Goal: Task Accomplishment & Management: Use online tool/utility

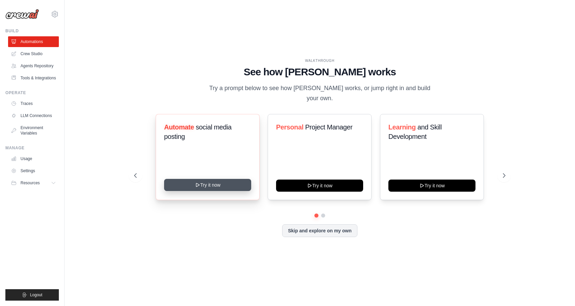
click at [203, 179] on button "Try it now" at bounding box center [207, 185] width 87 height 12
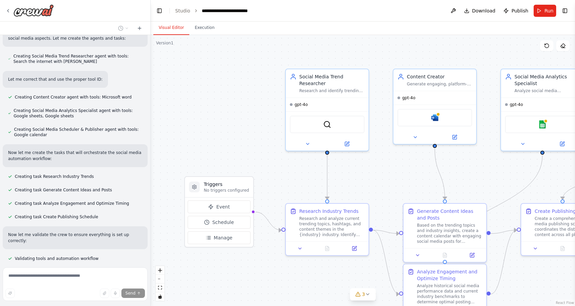
scroll to position [382, 0]
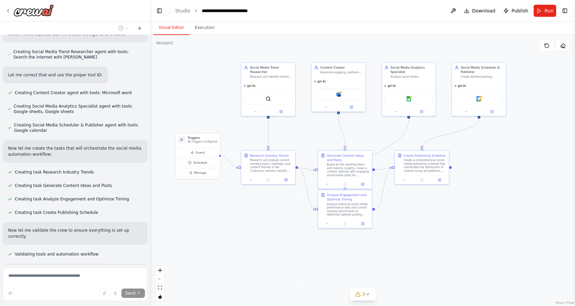
drag, startPoint x: 360, startPoint y: 165, endPoint x: 295, endPoint y: 128, distance: 74.8
click at [295, 128] on div ".deletable-edge-delete-btn { width: 20px; height: 20px; border: 0px solid #ffff…" at bounding box center [363, 170] width 424 height 271
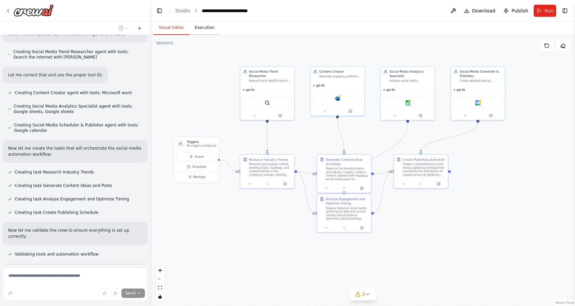
click at [208, 31] on button "Execution" at bounding box center [204, 28] width 31 height 14
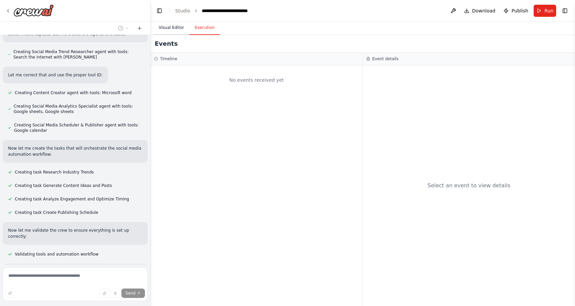
click at [161, 27] on button "Visual Editor" at bounding box center [171, 28] width 36 height 14
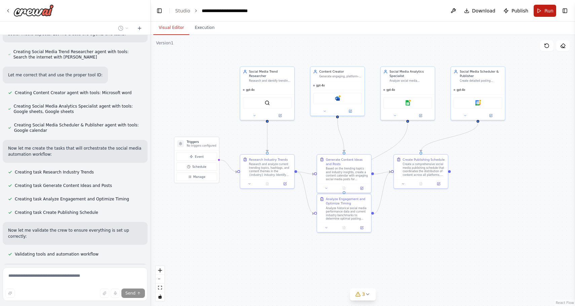
click at [543, 9] on button "Run" at bounding box center [544, 11] width 23 height 12
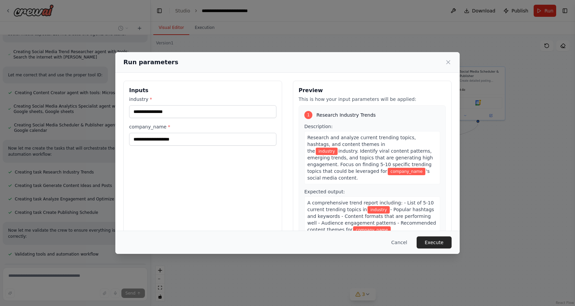
click at [215, 104] on div "industry *" at bounding box center [202, 107] width 147 height 22
click at [211, 114] on input "industry *" at bounding box center [202, 111] width 147 height 13
type input "*******"
click at [200, 135] on input "company_name *" at bounding box center [202, 139] width 147 height 13
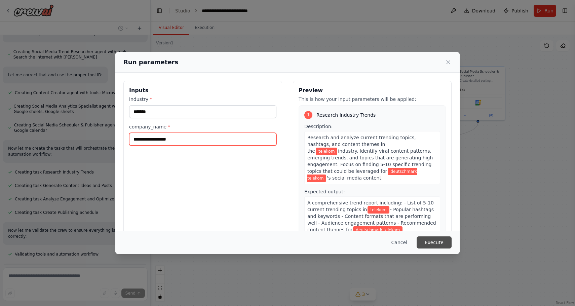
type input "**********"
click at [431, 241] on button "Execute" at bounding box center [433, 242] width 35 height 12
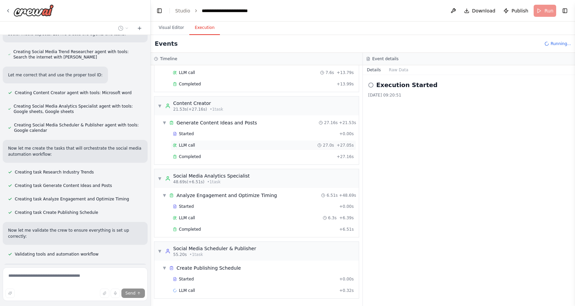
scroll to position [0, 0]
click at [400, 70] on button "Raw Data" at bounding box center [399, 69] width 28 height 9
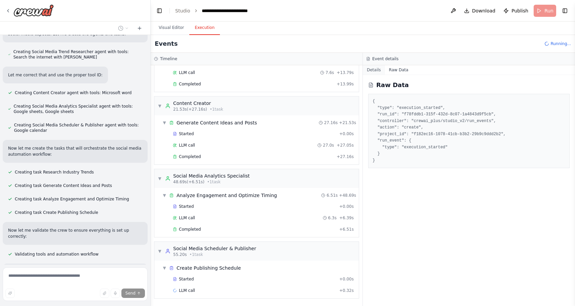
click at [383, 71] on button "Details" at bounding box center [374, 69] width 22 height 9
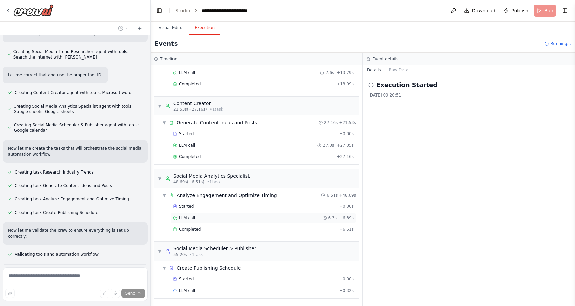
click at [181, 215] on span "LLM call" at bounding box center [187, 217] width 16 height 5
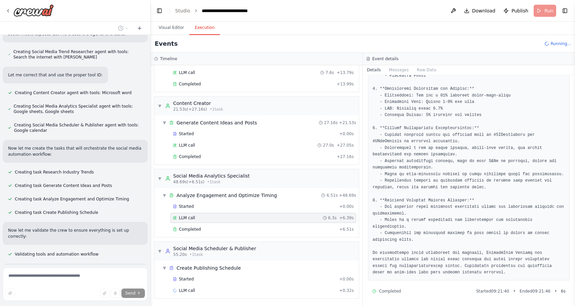
scroll to position [366, 0]
click at [213, 228] on div "Completed" at bounding box center [255, 228] width 164 height 5
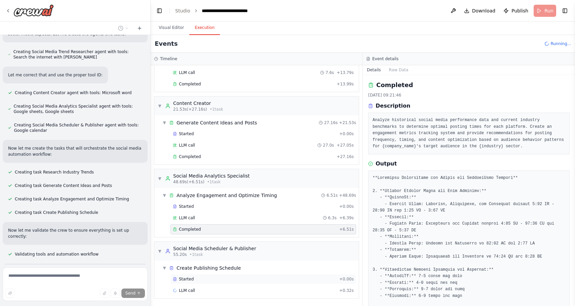
click at [210, 276] on div "Started" at bounding box center [255, 278] width 164 height 5
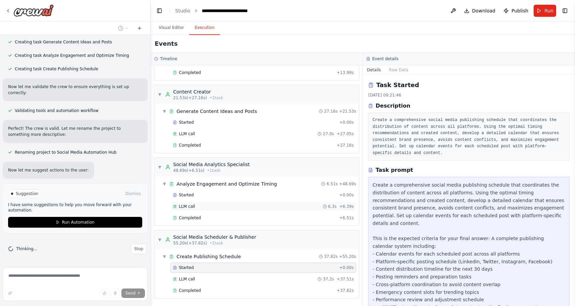
scroll to position [109, 0]
click at [161, 238] on span "▼" at bounding box center [160, 239] width 4 height 5
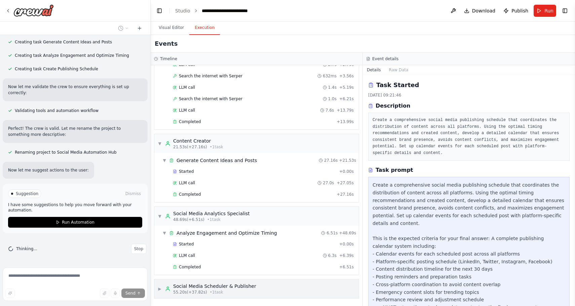
click at [210, 285] on div "Social Media Scheduler & Publisher" at bounding box center [214, 286] width 83 height 7
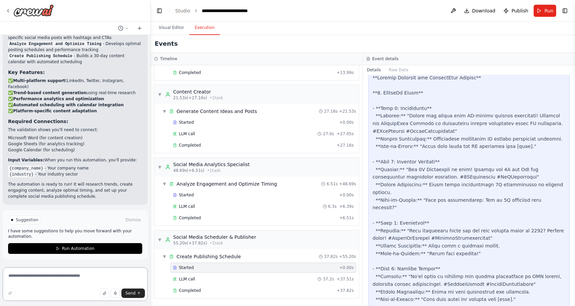
scroll to position [0, 0]
type textarea "*****"
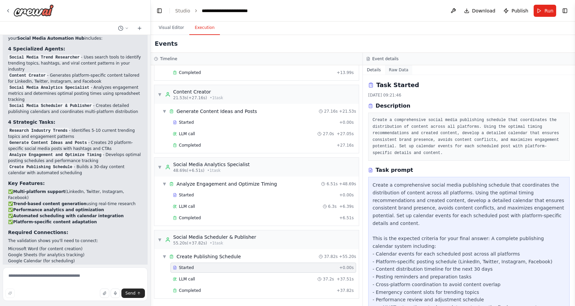
click at [396, 71] on button "Raw Data" at bounding box center [399, 69] width 28 height 9
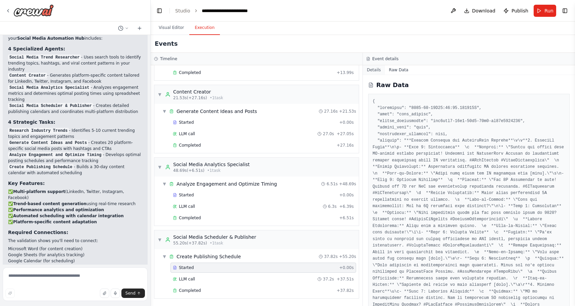
click at [375, 68] on button "Details" at bounding box center [374, 69] width 22 height 9
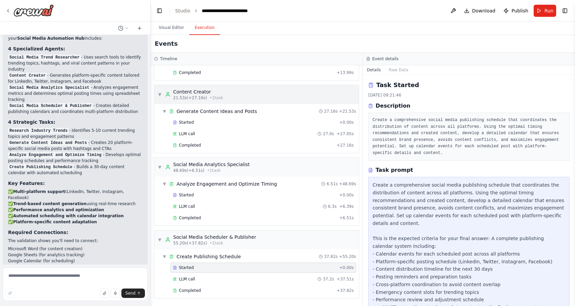
click at [160, 88] on div "▼ Content Creator 21.53s (+27.16s) • 1 task" at bounding box center [191, 94] width 66 height 12
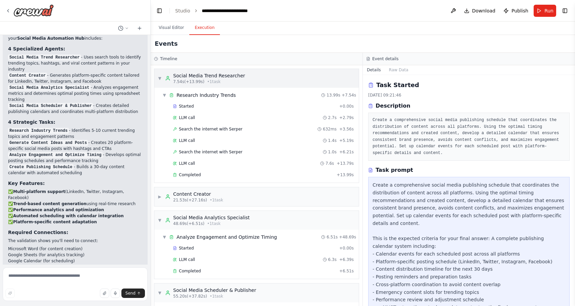
click at [159, 78] on span "▼" at bounding box center [160, 78] width 4 height 5
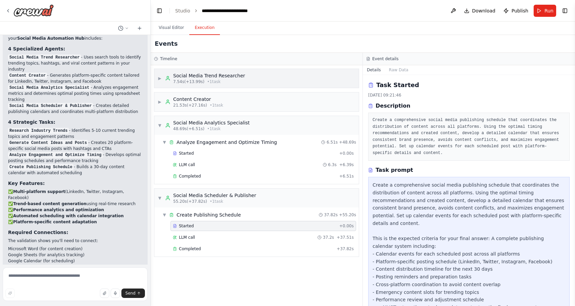
click at [159, 78] on span "▶" at bounding box center [160, 78] width 4 height 5
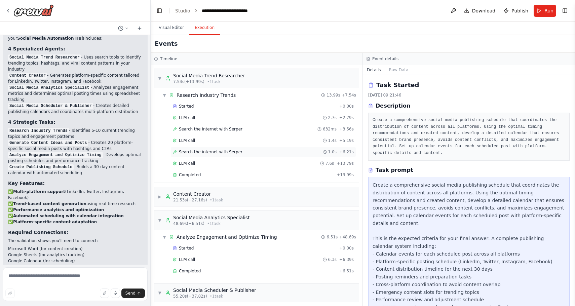
click at [195, 152] on span "Search the internet with Serper" at bounding box center [211, 151] width 64 height 5
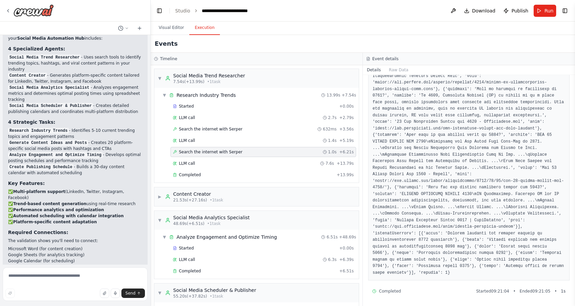
scroll to position [687, 0]
click at [158, 76] on span "▼" at bounding box center [160, 78] width 4 height 5
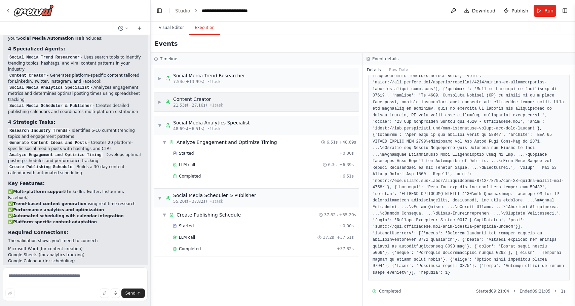
click at [161, 100] on span "▶" at bounding box center [160, 101] width 4 height 5
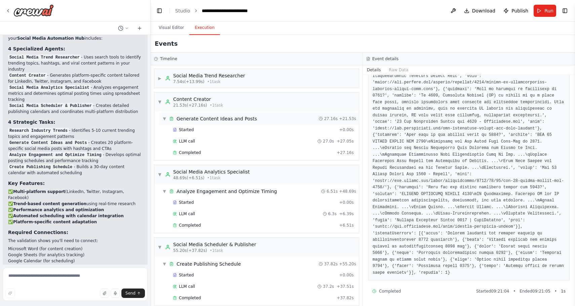
click at [163, 119] on span "▼" at bounding box center [164, 118] width 4 height 5
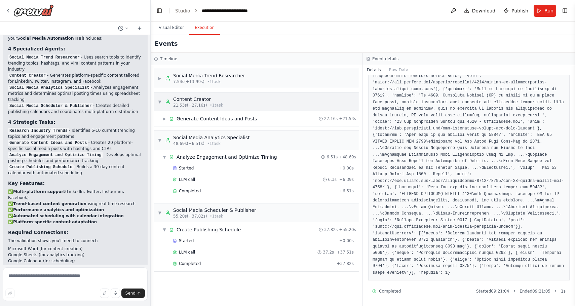
click at [159, 103] on span "▼" at bounding box center [160, 101] width 4 height 5
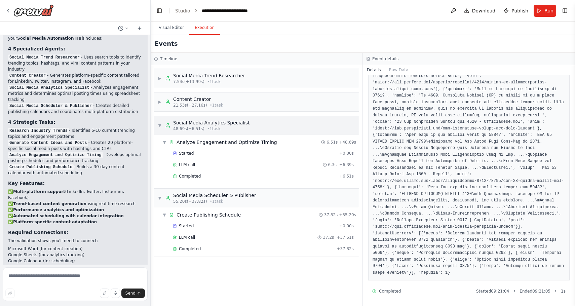
click at [160, 126] on span "▼" at bounding box center [160, 125] width 4 height 5
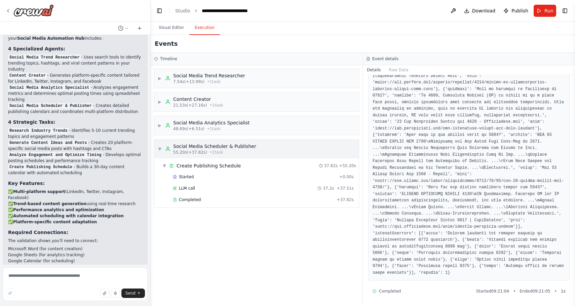
click at [159, 148] on span "▼" at bounding box center [160, 148] width 4 height 5
click at [159, 148] on span "▶" at bounding box center [160, 148] width 4 height 5
click at [159, 128] on span "▶" at bounding box center [160, 125] width 4 height 5
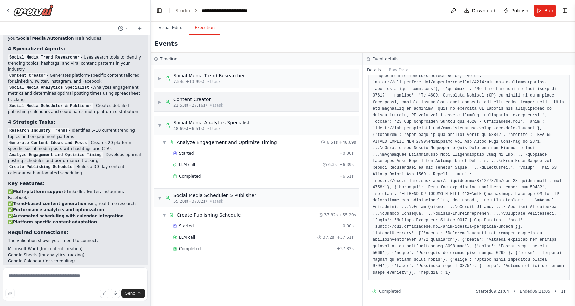
click at [160, 103] on span "▶" at bounding box center [160, 101] width 4 height 5
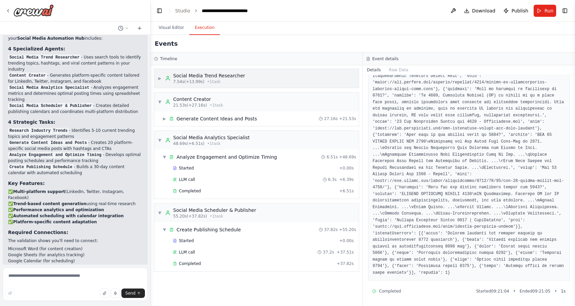
click at [160, 83] on div "▶ Social Media Trend Researcher 7.54s (+13.99s) • 1 task" at bounding box center [201, 78] width 87 height 12
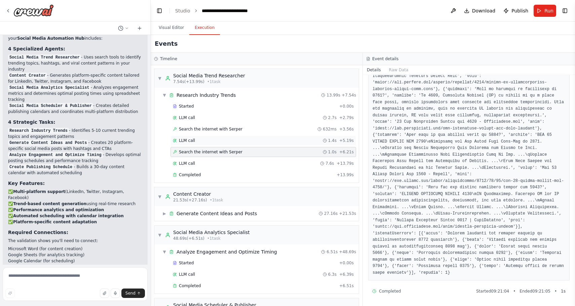
click at [258, 141] on div "LLM call 1.4s + 5.19s" at bounding box center [263, 140] width 181 height 5
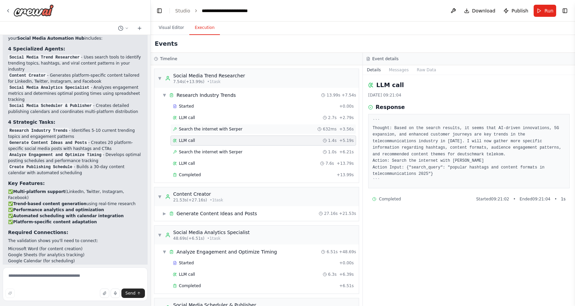
click at [248, 129] on div "Search the internet with Serper 632ms + 3.56s" at bounding box center [263, 128] width 181 height 5
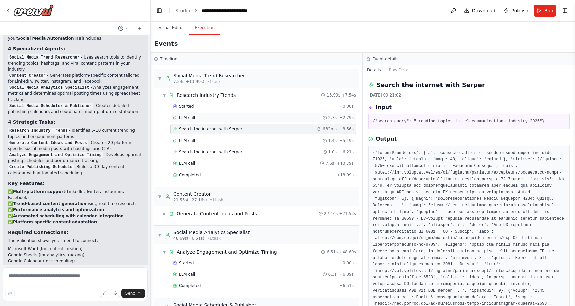
click at [240, 116] on div "LLM call 2.7s + 2.79s" at bounding box center [263, 117] width 181 height 5
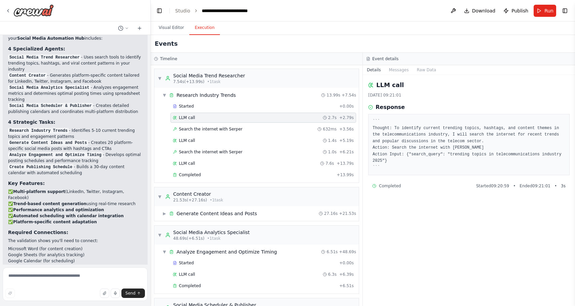
click at [390, 1] on header "**********" at bounding box center [363, 11] width 424 height 22
click at [8, 9] on icon at bounding box center [7, 10] width 1 height 3
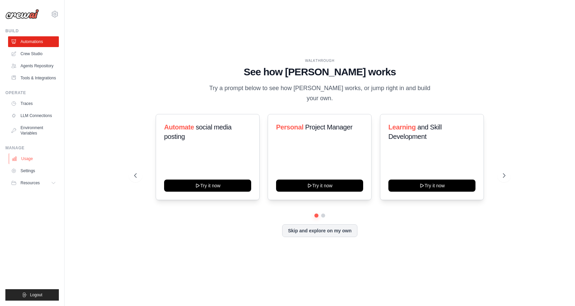
click at [31, 164] on link "Usage" at bounding box center [34, 158] width 51 height 11
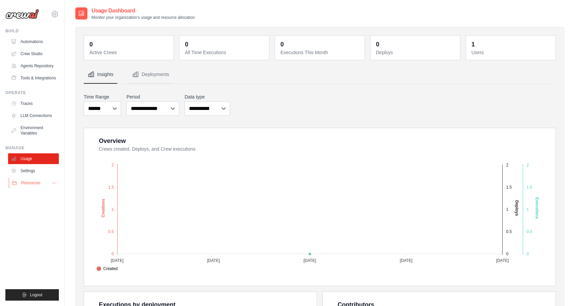
click at [31, 185] on span "Resources" at bounding box center [30, 182] width 19 height 5
select select "***"
click at [21, 67] on link "Agents Repository" at bounding box center [34, 65] width 51 height 11
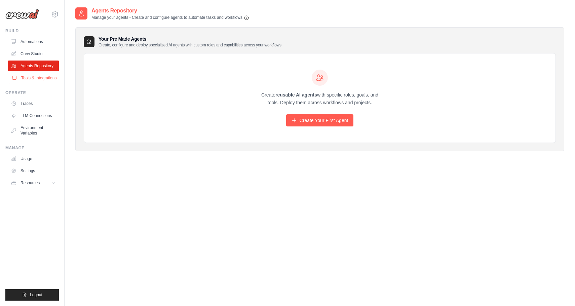
click at [32, 83] on link "Tools & Integrations" at bounding box center [34, 78] width 51 height 11
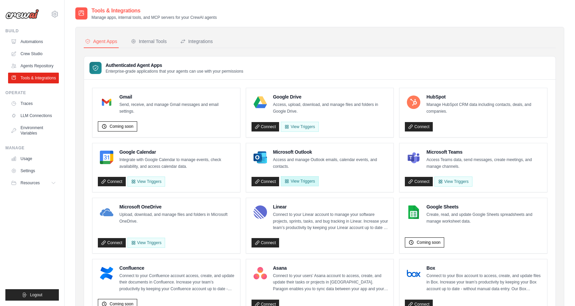
click at [295, 182] on button "View Triggers" at bounding box center [300, 181] width 38 height 10
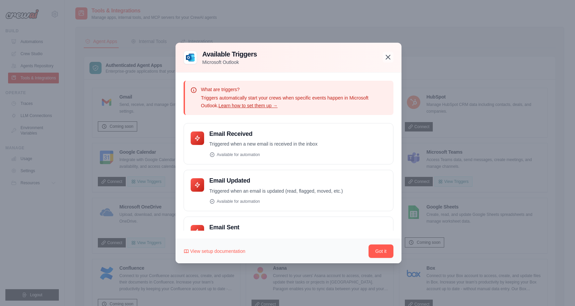
click at [387, 56] on icon "button" at bounding box center [388, 57] width 8 height 8
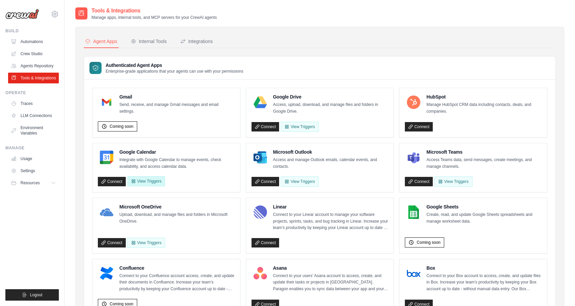
click at [156, 186] on button "View Triggers" at bounding box center [146, 181] width 38 height 10
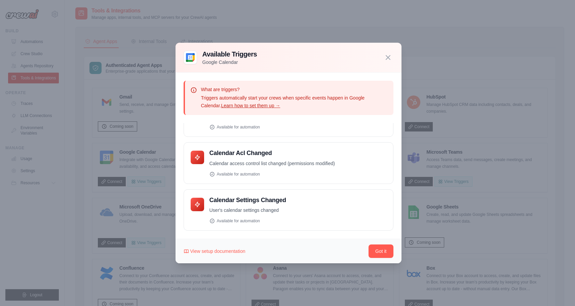
scroll to position [74, 0]
click at [391, 55] on icon "button" at bounding box center [388, 57] width 8 height 8
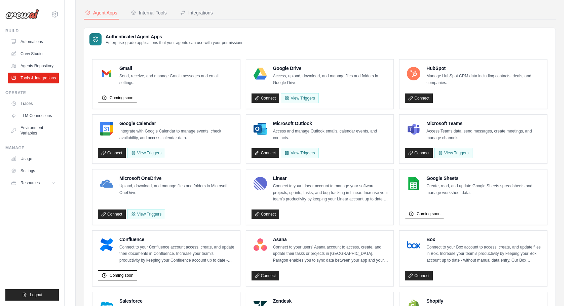
scroll to position [74, 0]
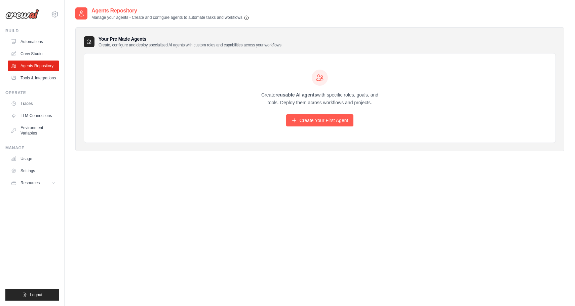
select select "***"
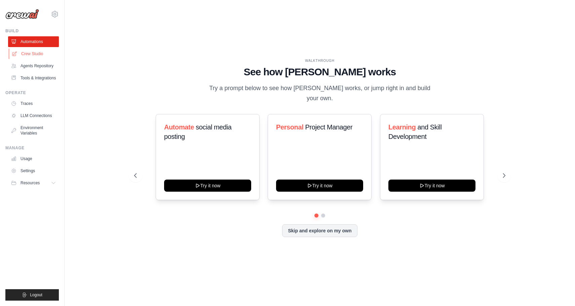
click at [25, 53] on link "Crew Studio" at bounding box center [34, 53] width 51 height 11
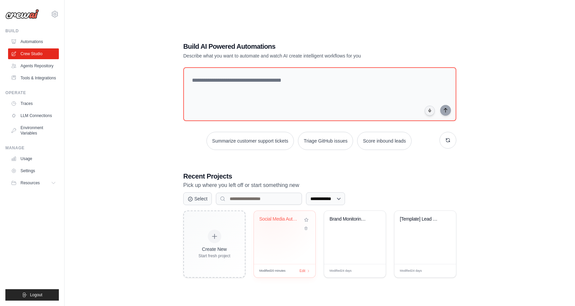
click at [272, 216] on div "Social Media Automation Hub" at bounding box center [279, 219] width 41 height 6
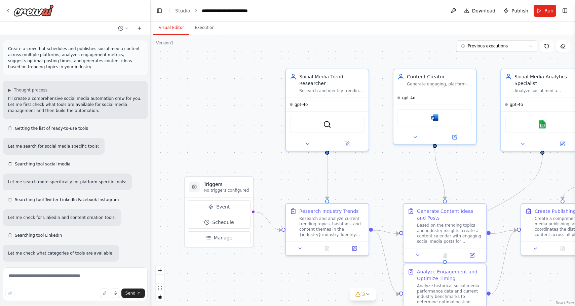
scroll to position [921, 0]
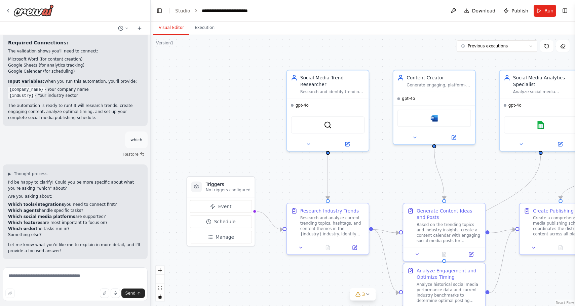
click at [382, 173] on div ".deletable-edge-delete-btn { width: 20px; height: 20px; border: 0px solid #ffff…" at bounding box center [363, 170] width 424 height 271
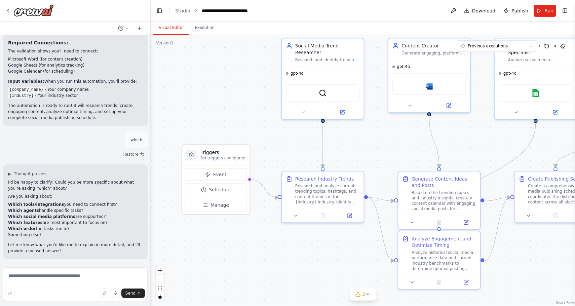
drag, startPoint x: 382, startPoint y: 173, endPoint x: 376, endPoint y: 139, distance: 33.8
click at [376, 139] on div ".deletable-edge-delete-btn { width: 20px; height: 20px; border: 0px solid #ffff…" at bounding box center [363, 170] width 424 height 271
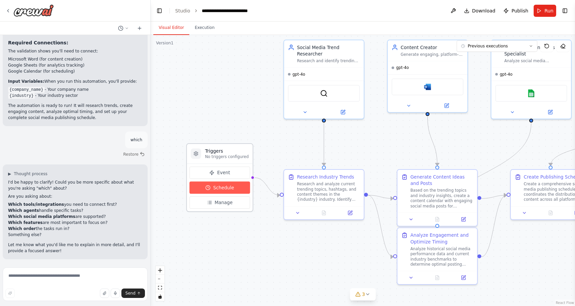
click at [229, 187] on span "Schedule" at bounding box center [223, 187] width 21 height 6
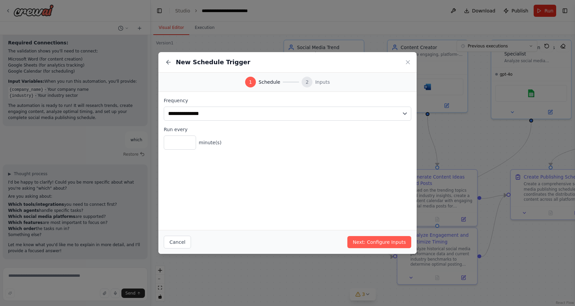
click at [217, 106] on div "**********" at bounding box center [287, 109] width 247 height 24
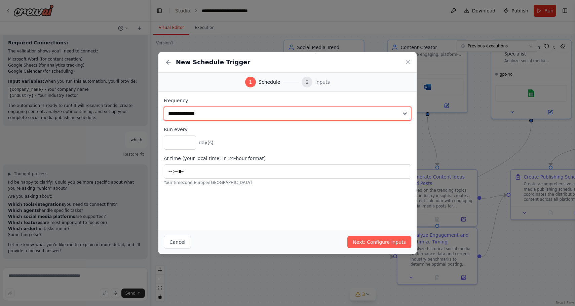
select select "*******"
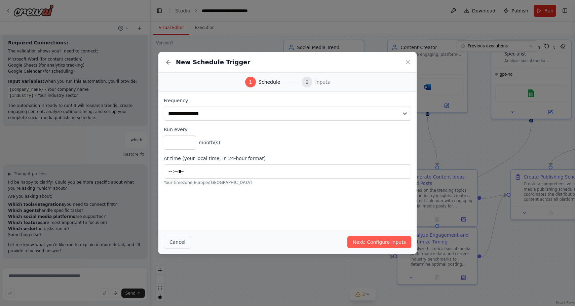
click at [178, 242] on button "Cancel" at bounding box center [177, 242] width 27 height 13
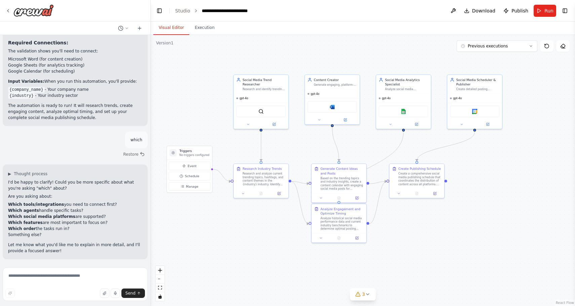
drag, startPoint x: 499, startPoint y: 231, endPoint x: 425, endPoint y: 216, distance: 75.6
click at [430, 217] on div ".deletable-edge-delete-btn { width: 20px; height: 20px; border: 0px solid #ffff…" at bounding box center [363, 170] width 424 height 271
click at [254, 81] on div "Social Media Trend Researcher" at bounding box center [262, 79] width 43 height 9
click at [314, 90] on div "gpt-4o" at bounding box center [330, 91] width 55 height 9
click at [375, 92] on div "Social Media Analytics Specialist Analyze social media performance metrics and …" at bounding box center [401, 99] width 55 height 55
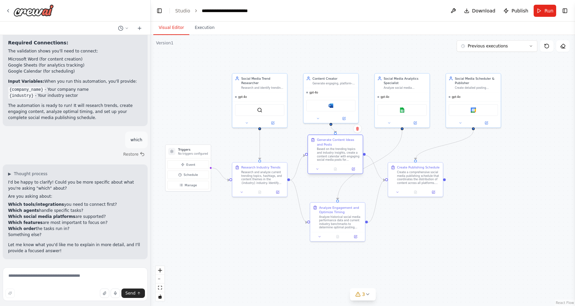
drag, startPoint x: 332, startPoint y: 178, endPoint x: 331, endPoint y: 151, distance: 27.2
click at [331, 151] on div "Based on the trending topics and industry insights, create a content calendar w…" at bounding box center [337, 154] width 43 height 14
click at [253, 173] on div "Research and analyze current trending topics, hashtags, and content themes in t…" at bounding box center [262, 177] width 43 height 14
click at [323, 154] on div "Based on the trending topics and industry insights, create a content calendar w…" at bounding box center [337, 154] width 43 height 14
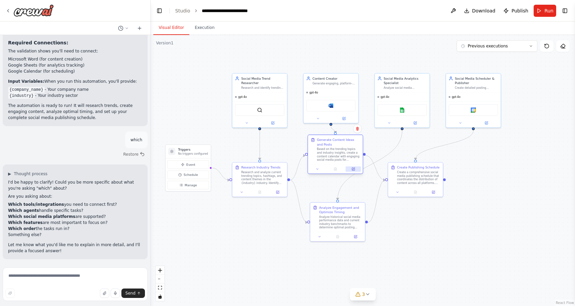
click at [351, 170] on icon at bounding box center [353, 169] width 4 height 4
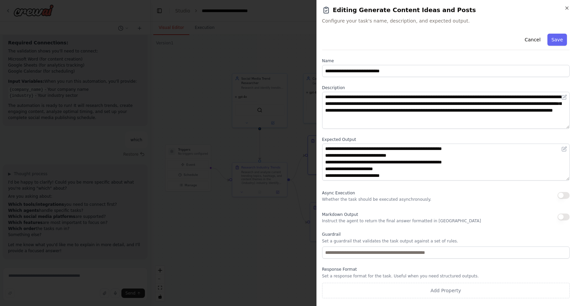
scroll to position [13, 0]
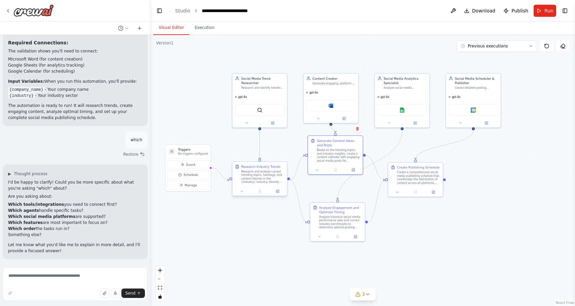
click at [273, 178] on div "Research and analyze current trending topics, hashtags, and content themes in t…" at bounding box center [262, 177] width 43 height 14
click at [269, 181] on div "Research and analyze current trending topics, hashtags, and content themes in t…" at bounding box center [262, 177] width 43 height 14
click at [339, 156] on div "Based on the trending topics and industry insights, create a content calendar w…" at bounding box center [337, 154] width 43 height 14
click at [340, 220] on div "Analyze historical social media performance data and current industry benchmark…" at bounding box center [340, 221] width 43 height 14
click at [405, 177] on div "Create a comprehensive social media publishing schedule that coordinates the di…" at bounding box center [418, 177] width 43 height 14
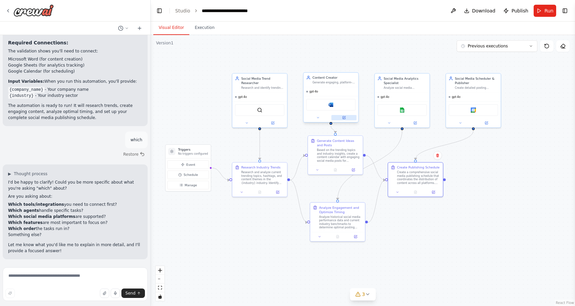
click at [345, 119] on icon at bounding box center [343, 117] width 3 height 3
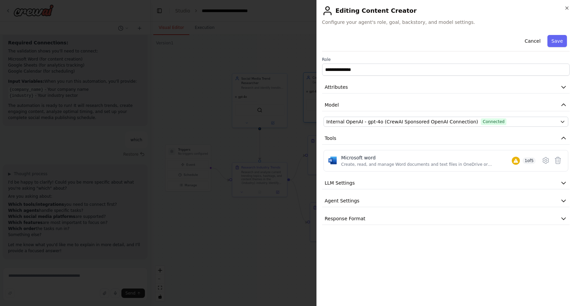
click at [345, 119] on span "Internal OpenAI - gpt-4o (CrewAI Sponsored OpenAI Connection)" at bounding box center [402, 121] width 152 height 7
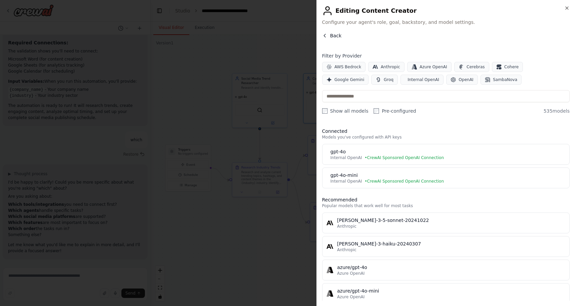
click at [326, 32] on button "Back" at bounding box center [331, 35] width 19 height 7
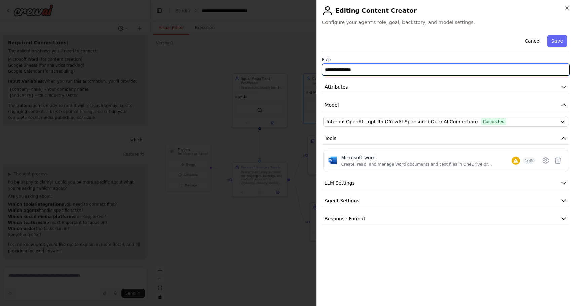
click at [351, 73] on input "**********" at bounding box center [446, 70] width 248 height 12
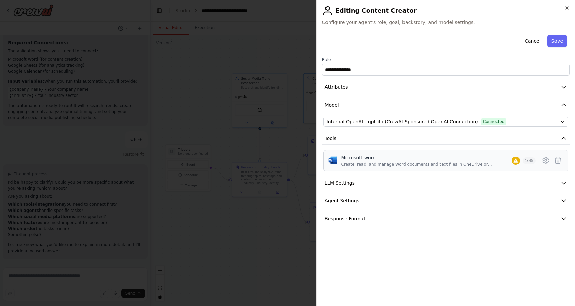
click at [525, 159] on span "1 of 5" at bounding box center [528, 160] width 13 height 7
click at [544, 163] on icon at bounding box center [545, 160] width 8 height 8
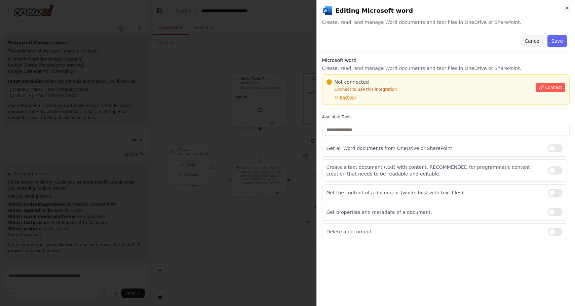
click at [538, 37] on button "Cancel" at bounding box center [532, 41] width 24 height 12
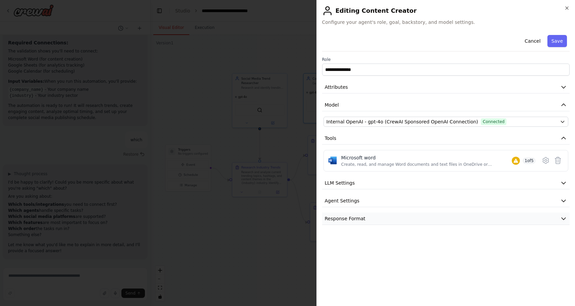
click at [381, 219] on button "Response Format" at bounding box center [446, 218] width 248 height 12
click at [376, 204] on button "Agent Settings" at bounding box center [446, 201] width 248 height 12
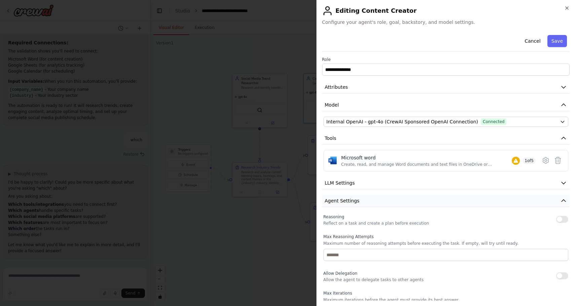
click at [376, 204] on button "Agent Settings" at bounding box center [446, 201] width 248 height 12
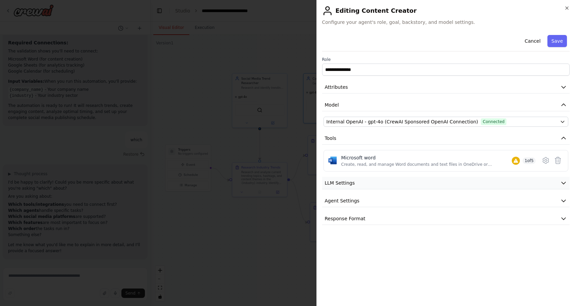
click at [371, 187] on button "LLM Settings" at bounding box center [446, 183] width 248 height 12
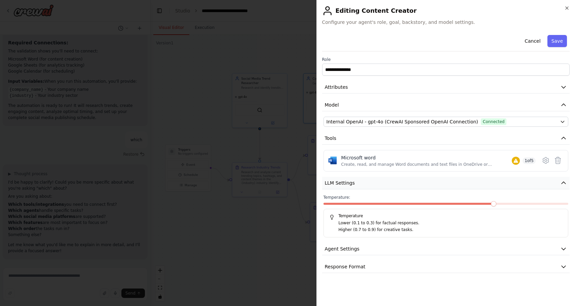
click at [371, 187] on button "LLM Settings" at bounding box center [446, 183] width 248 height 12
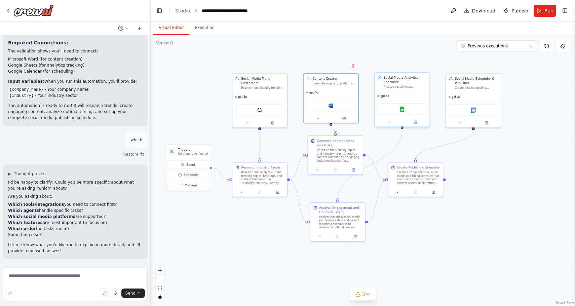
click at [399, 105] on div "Google sheets" at bounding box center [401, 108] width 49 height 11
click at [399, 109] on img at bounding box center [401, 109] width 5 height 5
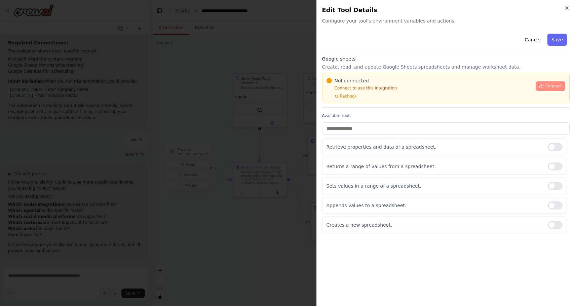
click at [546, 86] on span "Connect" at bounding box center [553, 85] width 17 height 5
click at [540, 84] on icon at bounding box center [541, 86] width 5 height 5
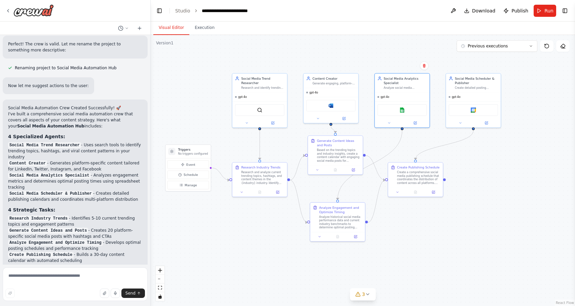
scroll to position [557, 0]
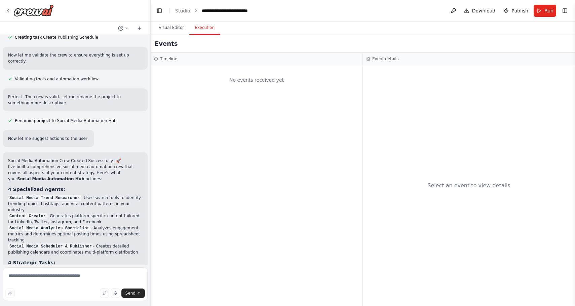
click at [205, 26] on button "Execution" at bounding box center [204, 28] width 31 height 14
click at [167, 29] on button "Visual Editor" at bounding box center [171, 28] width 36 height 14
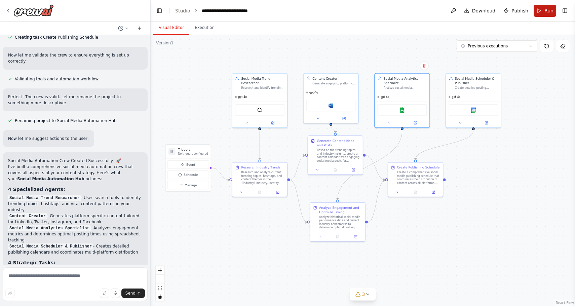
click at [538, 14] on button "Run" at bounding box center [544, 11] width 23 height 12
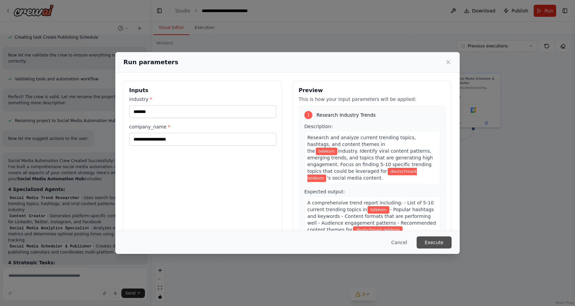
click at [428, 239] on button "Execute" at bounding box center [433, 242] width 35 height 12
